Goal: Find contact information: Find contact information

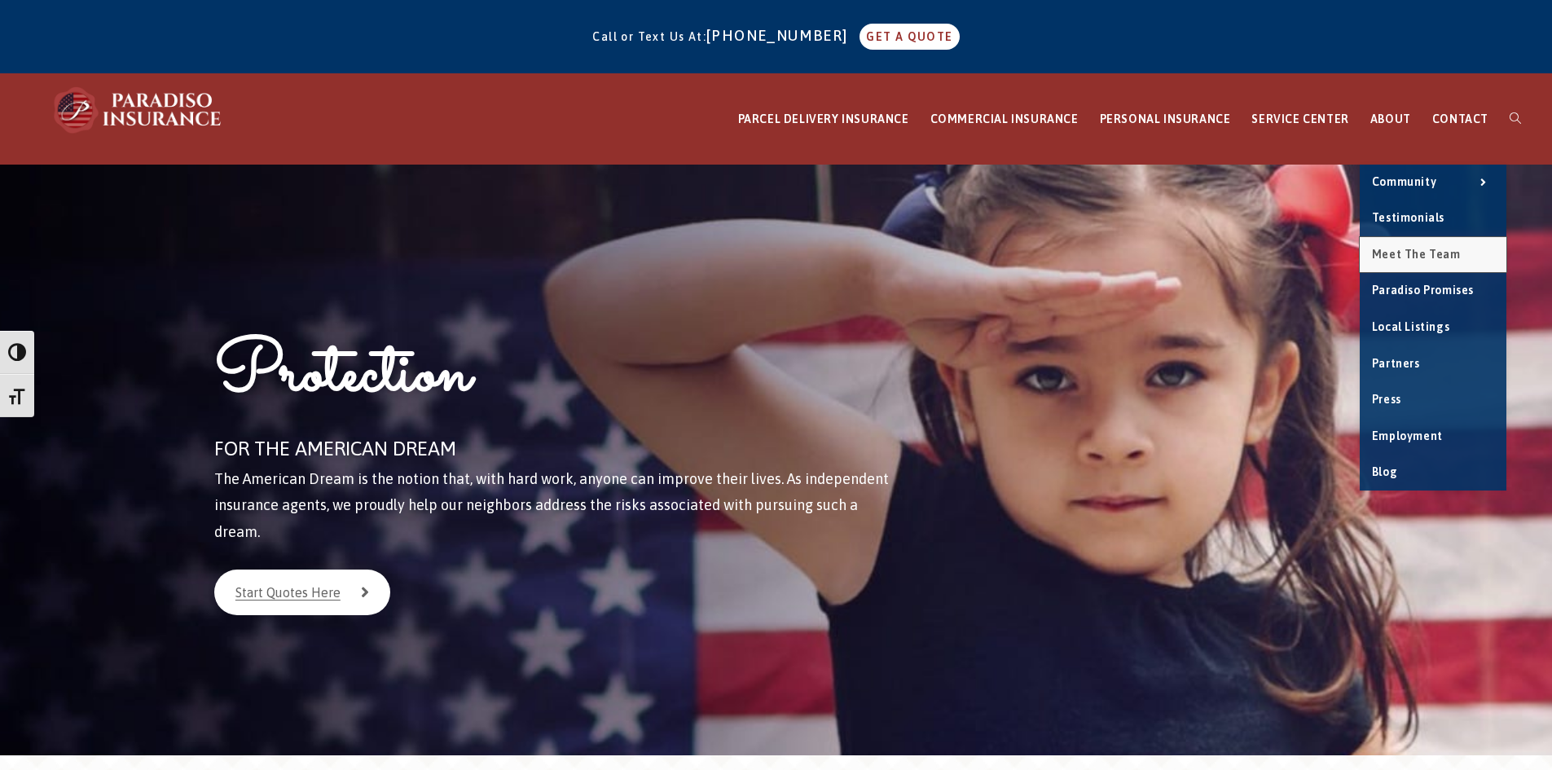
click at [1401, 257] on span "Meet the Team" at bounding box center [1416, 254] width 89 height 13
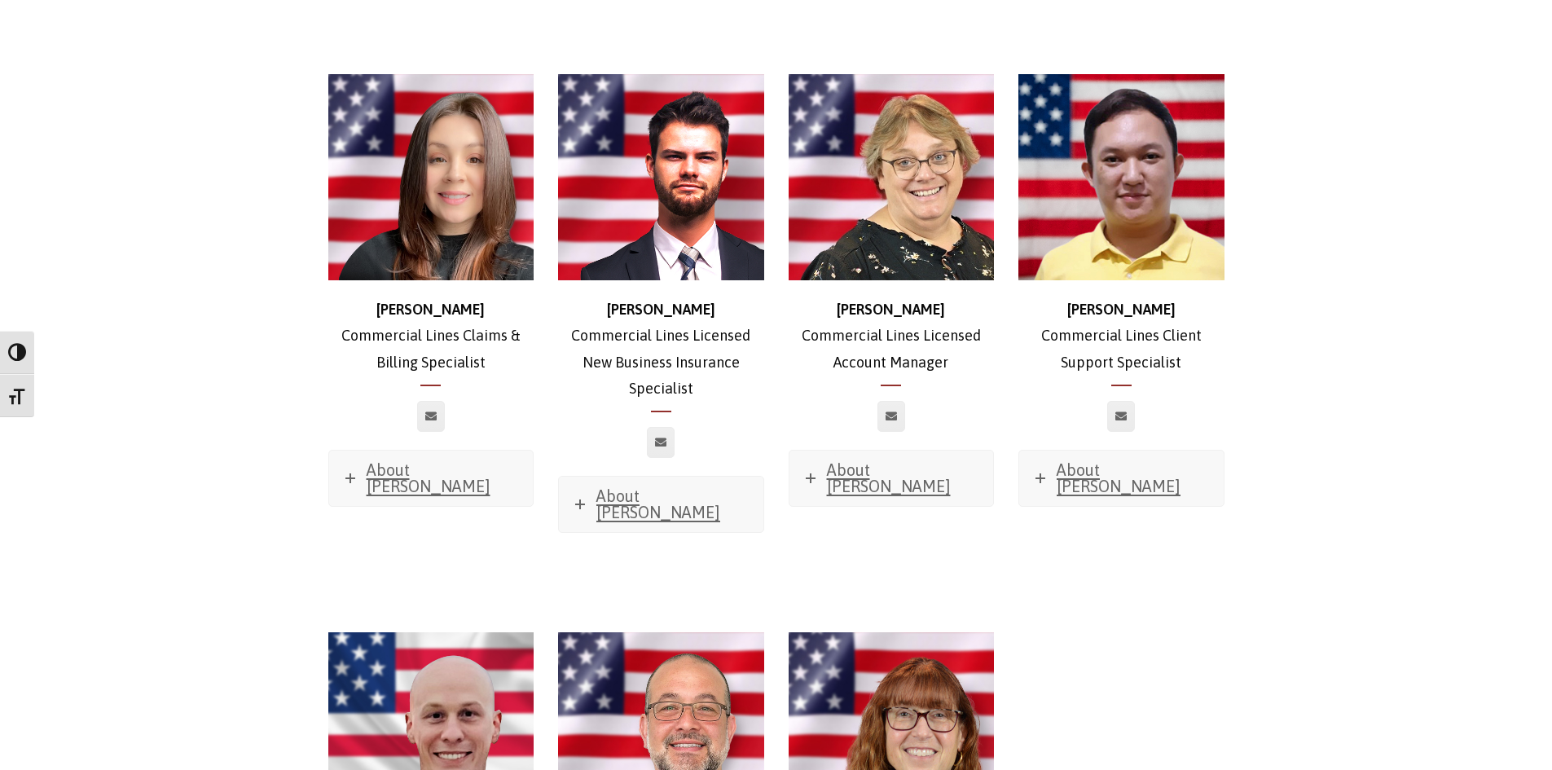
scroll to position [1631, 0]
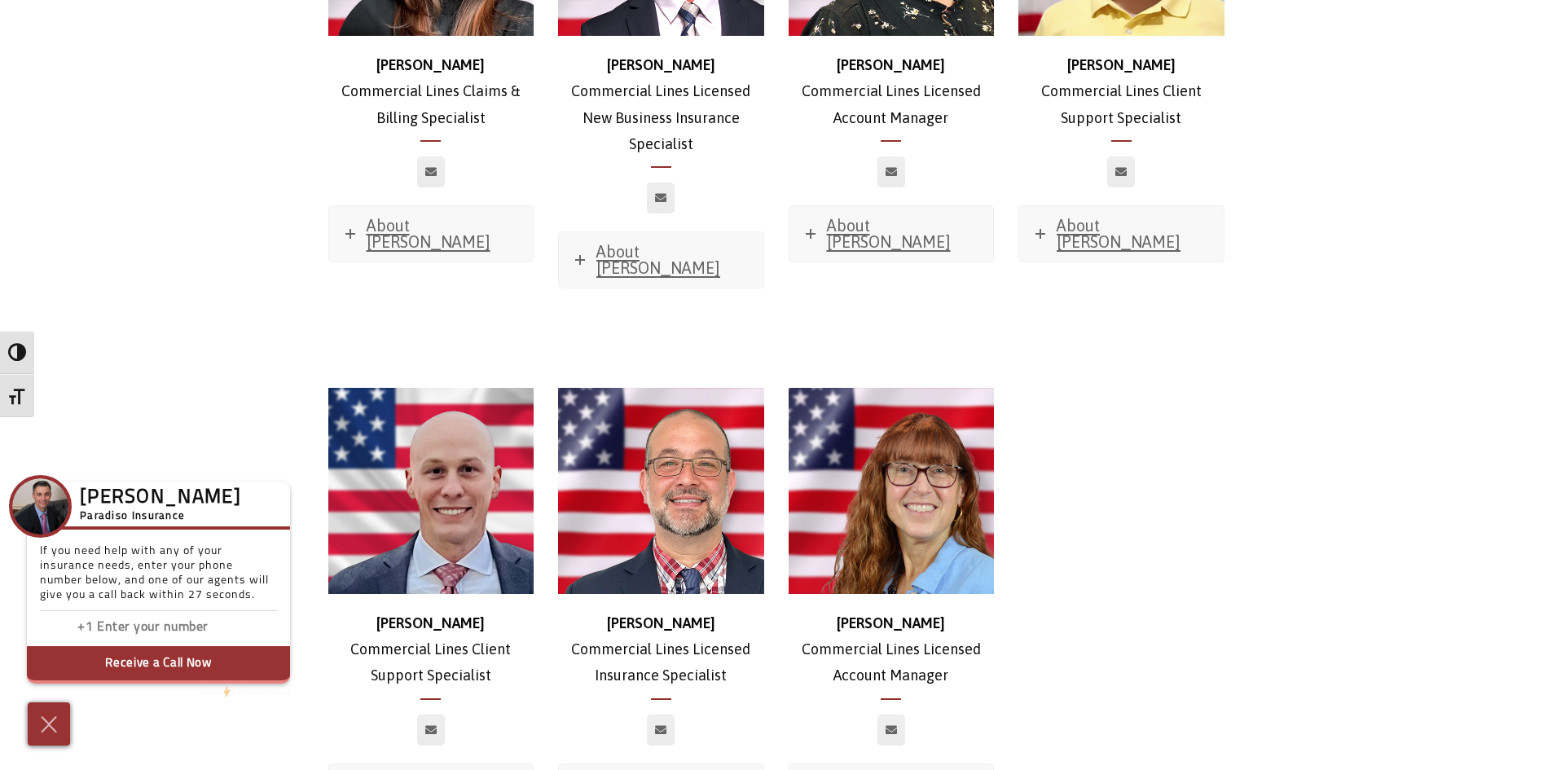
click at [1149, 467] on div "Mike Commercial Lines Client Support Specialist About Mike Favorite Movie? Good…" at bounding box center [776, 612] width 920 height 531
click at [61, 729] on img at bounding box center [49, 723] width 27 height 29
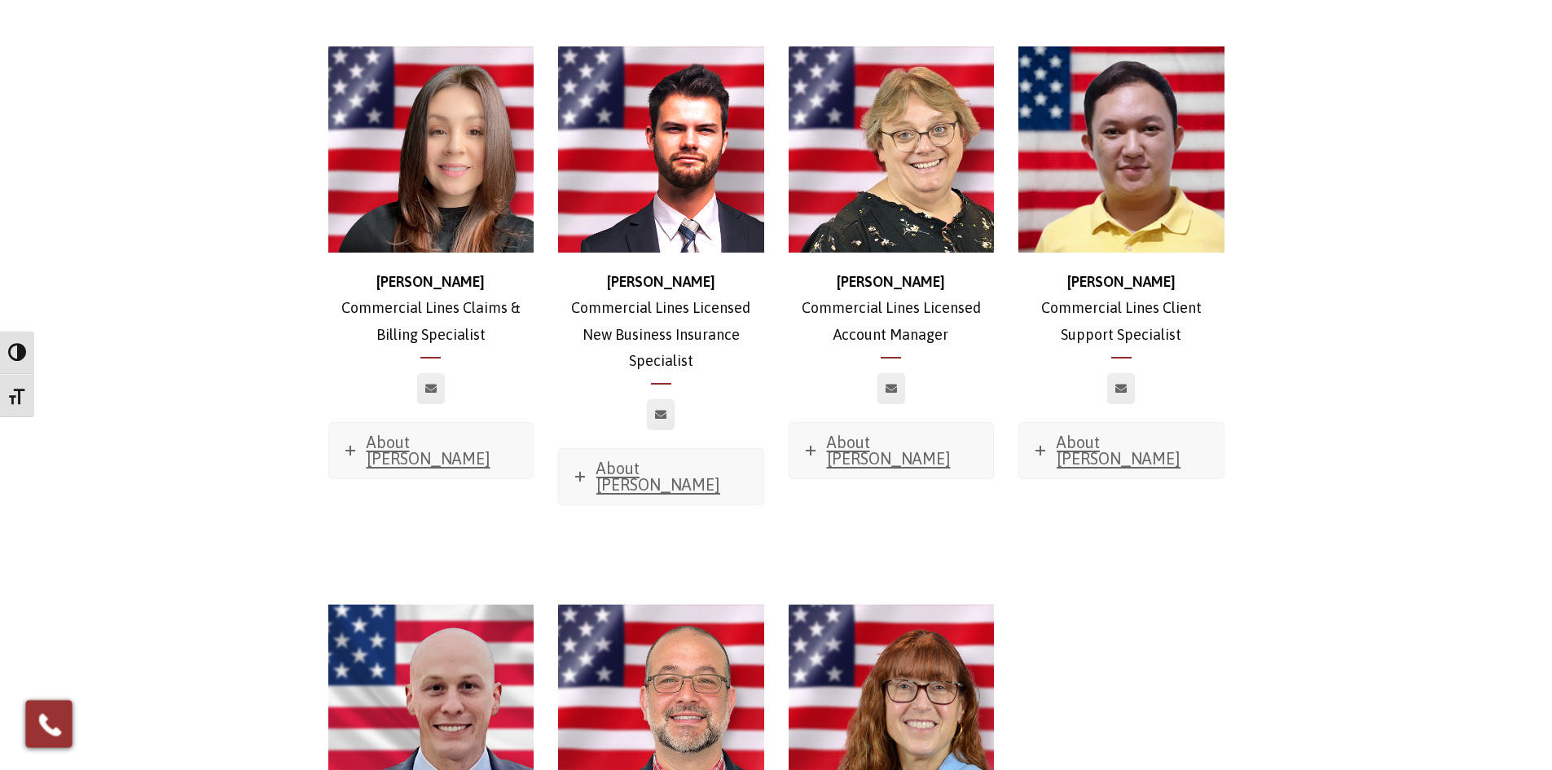
scroll to position [1223, 0]
